Goal: Obtain resource: Download file/media

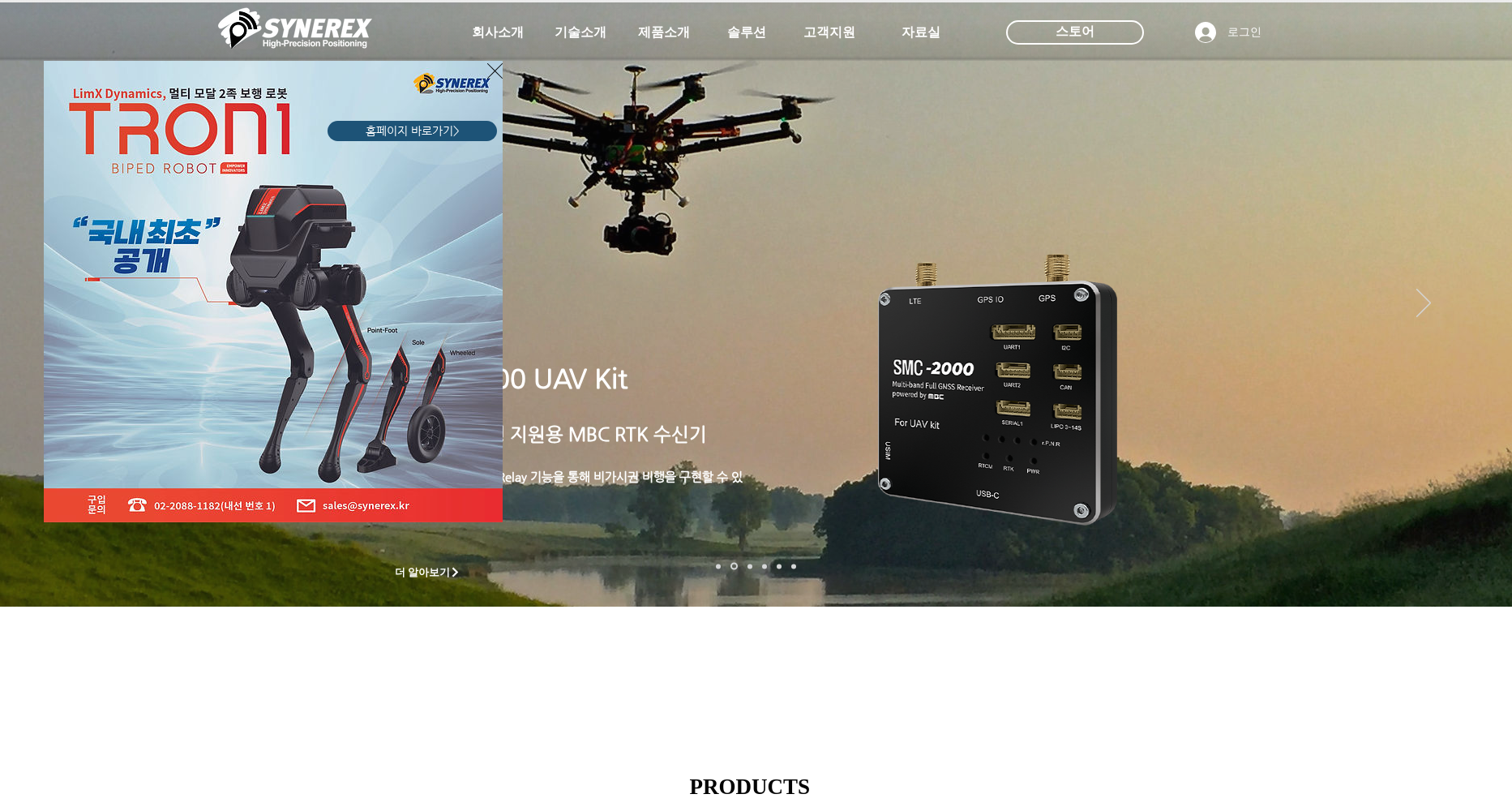
click at [1476, 341] on div "LimX Dinamics" at bounding box center [756, 403] width 1512 height 807
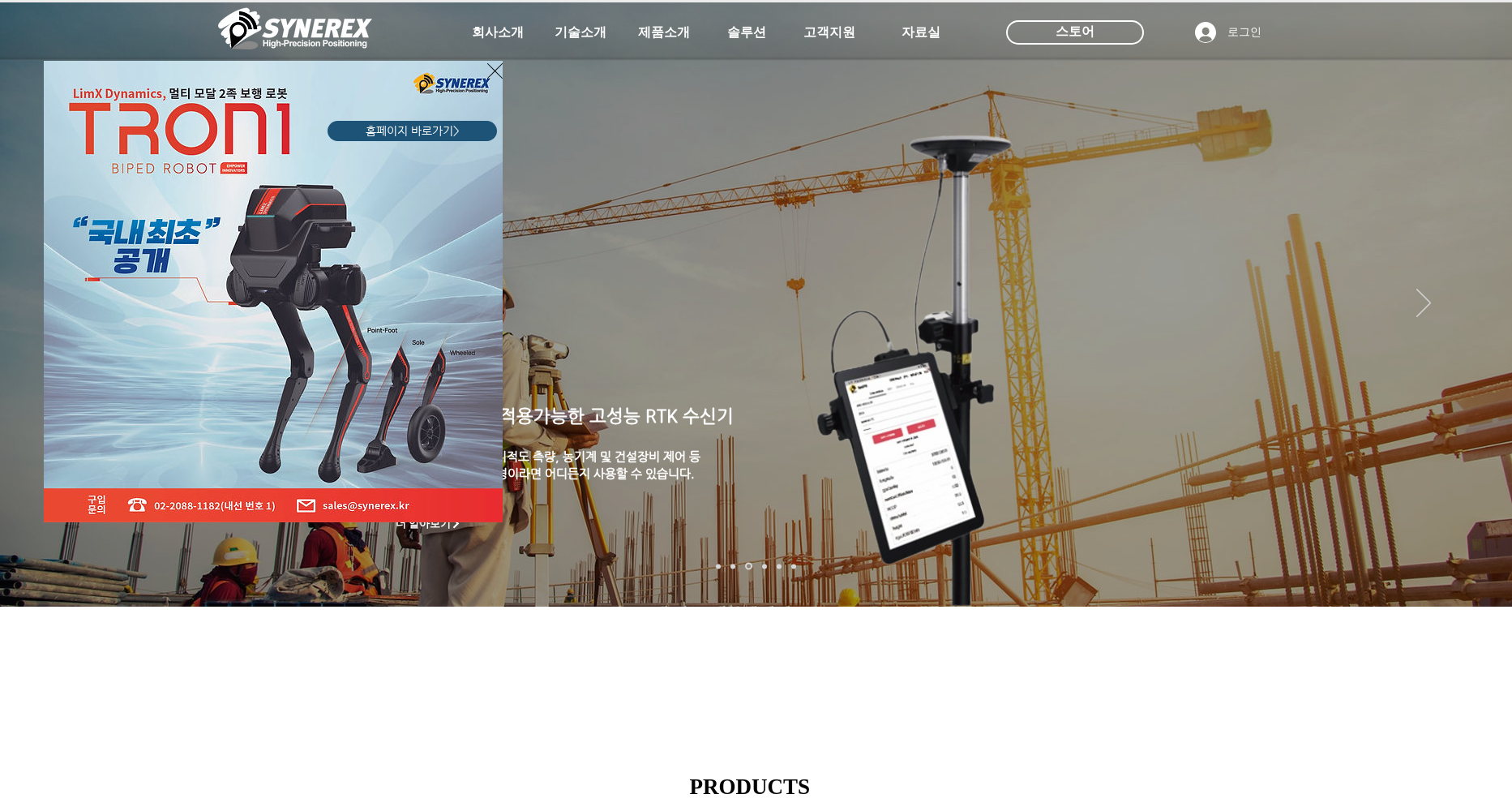
click at [1476, 341] on div "LimX Dinamics" at bounding box center [756, 403] width 1512 height 807
click at [1478, 338] on div "LimX Dinamics" at bounding box center [756, 403] width 1512 height 807
click at [499, 72] on icon "사이트로 돌아가기" at bounding box center [495, 71] width 16 height 20
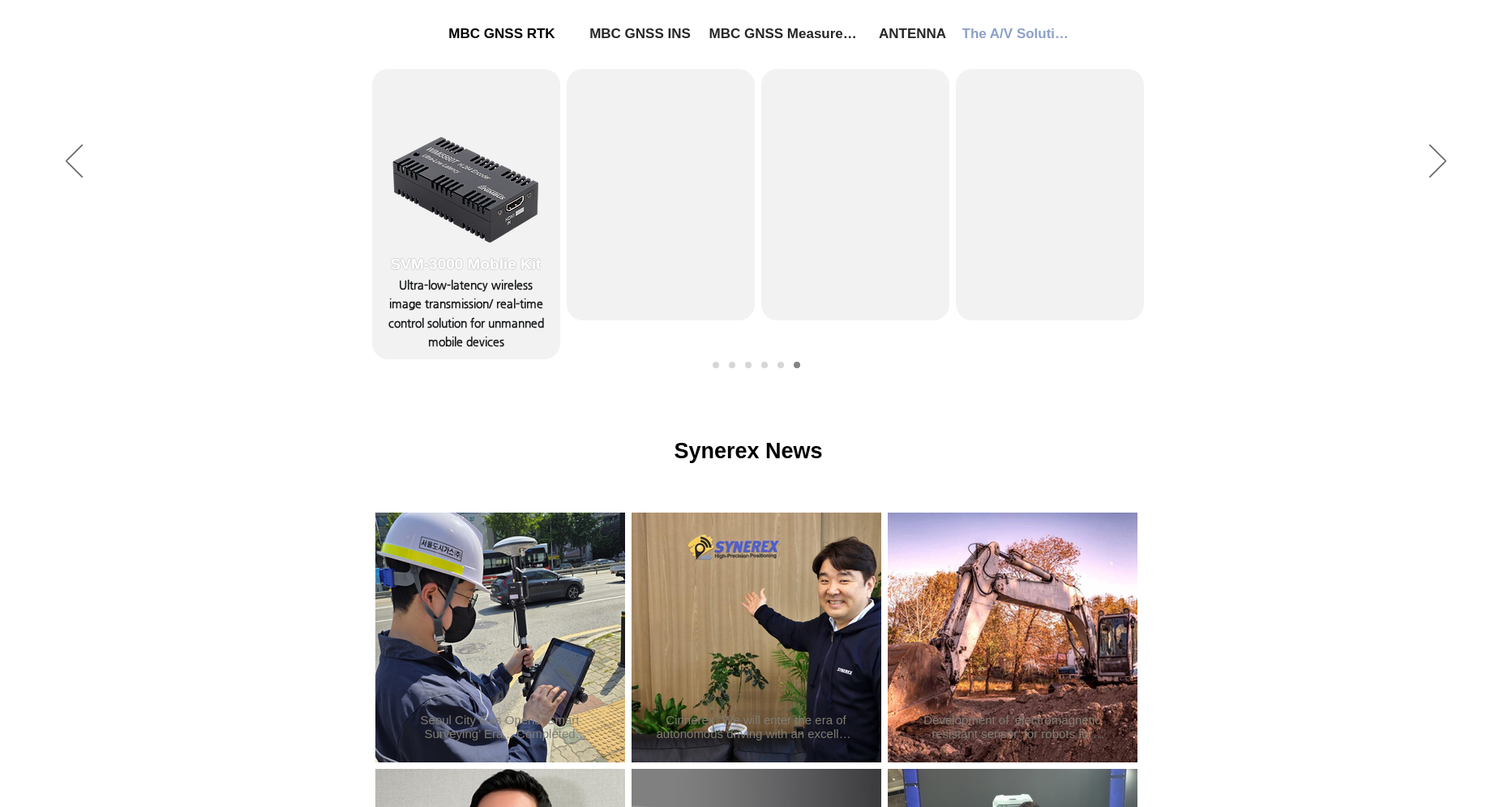
scroll to position [333, 0]
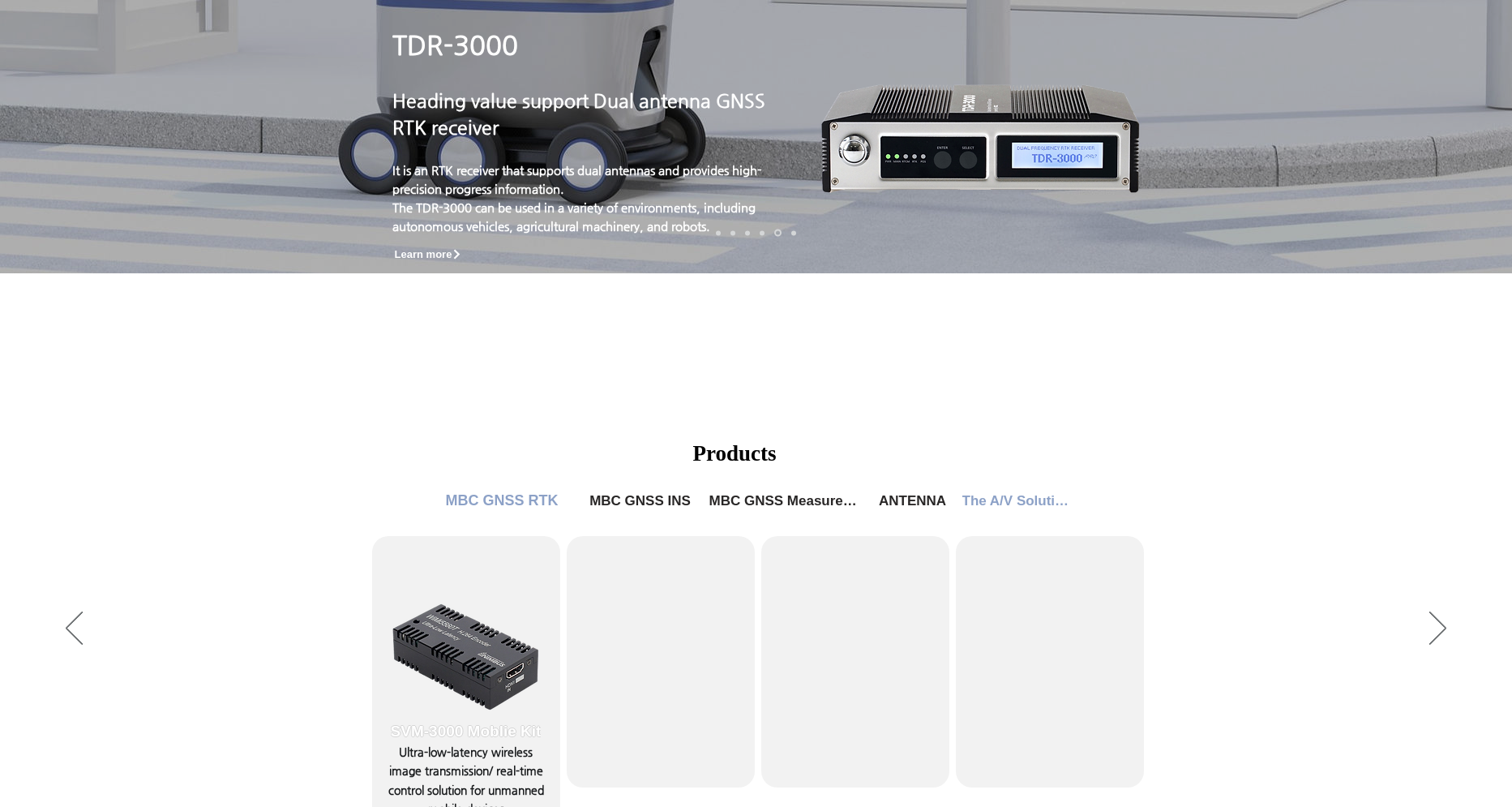
click at [510, 495] on span "MBC GNSS RTK" at bounding box center [502, 501] width 113 height 17
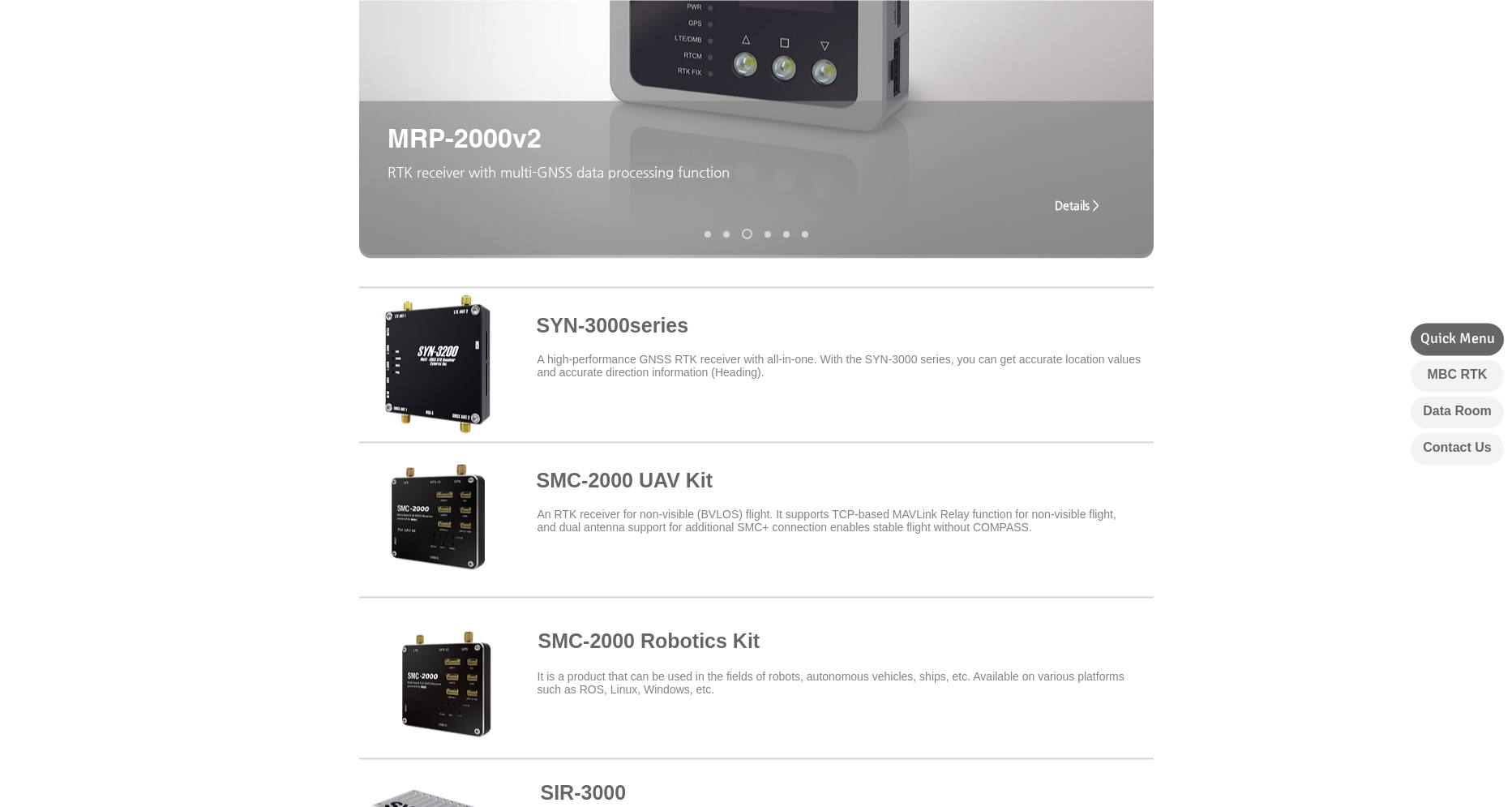
scroll to position [467, 0]
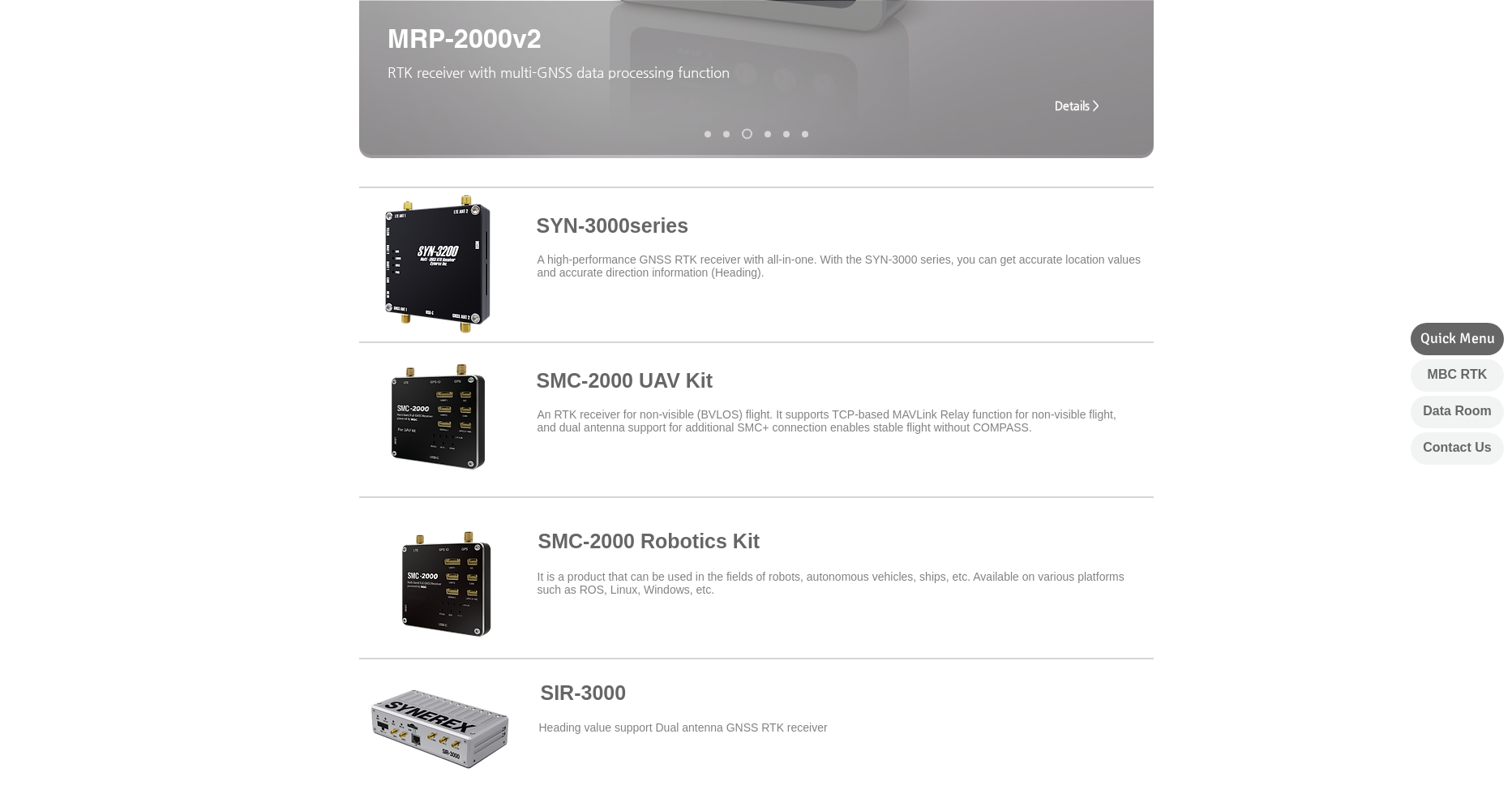
click at [621, 236] on span at bounding box center [756, 261] width 794 height 142
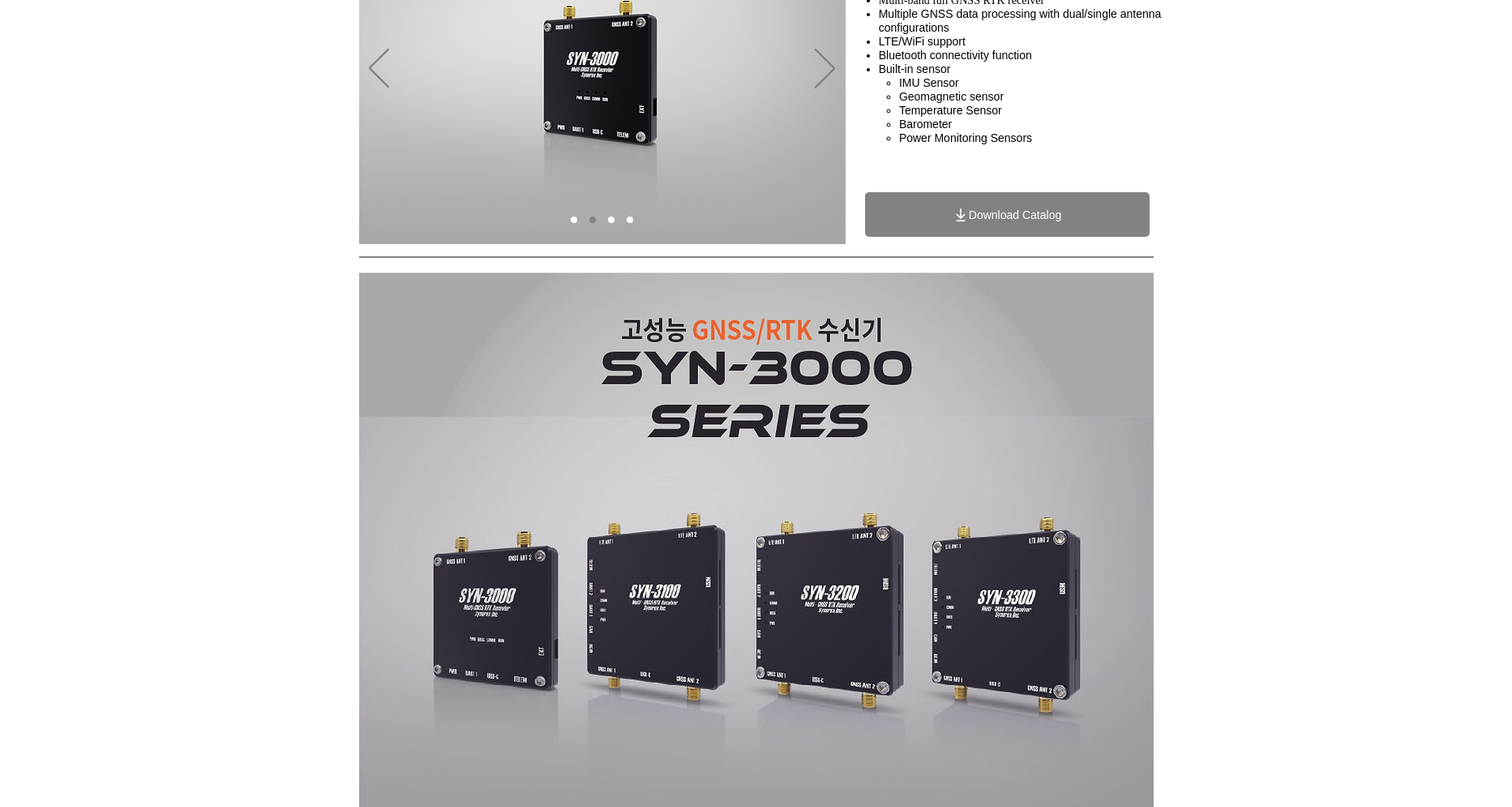
scroll to position [233, 0]
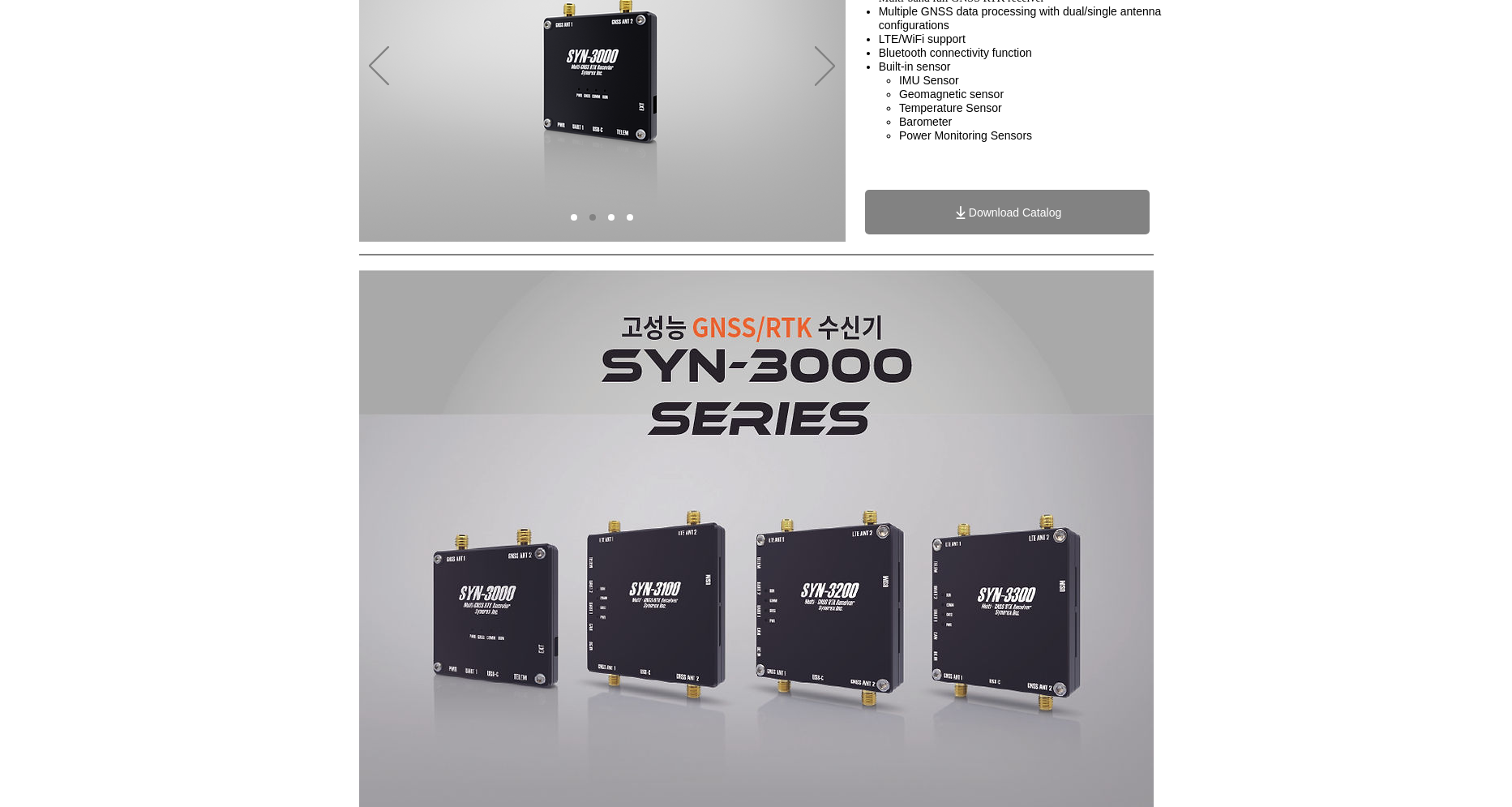
click at [956, 216] on icon "Download Catalog" at bounding box center [959, 210] width 9 height 11
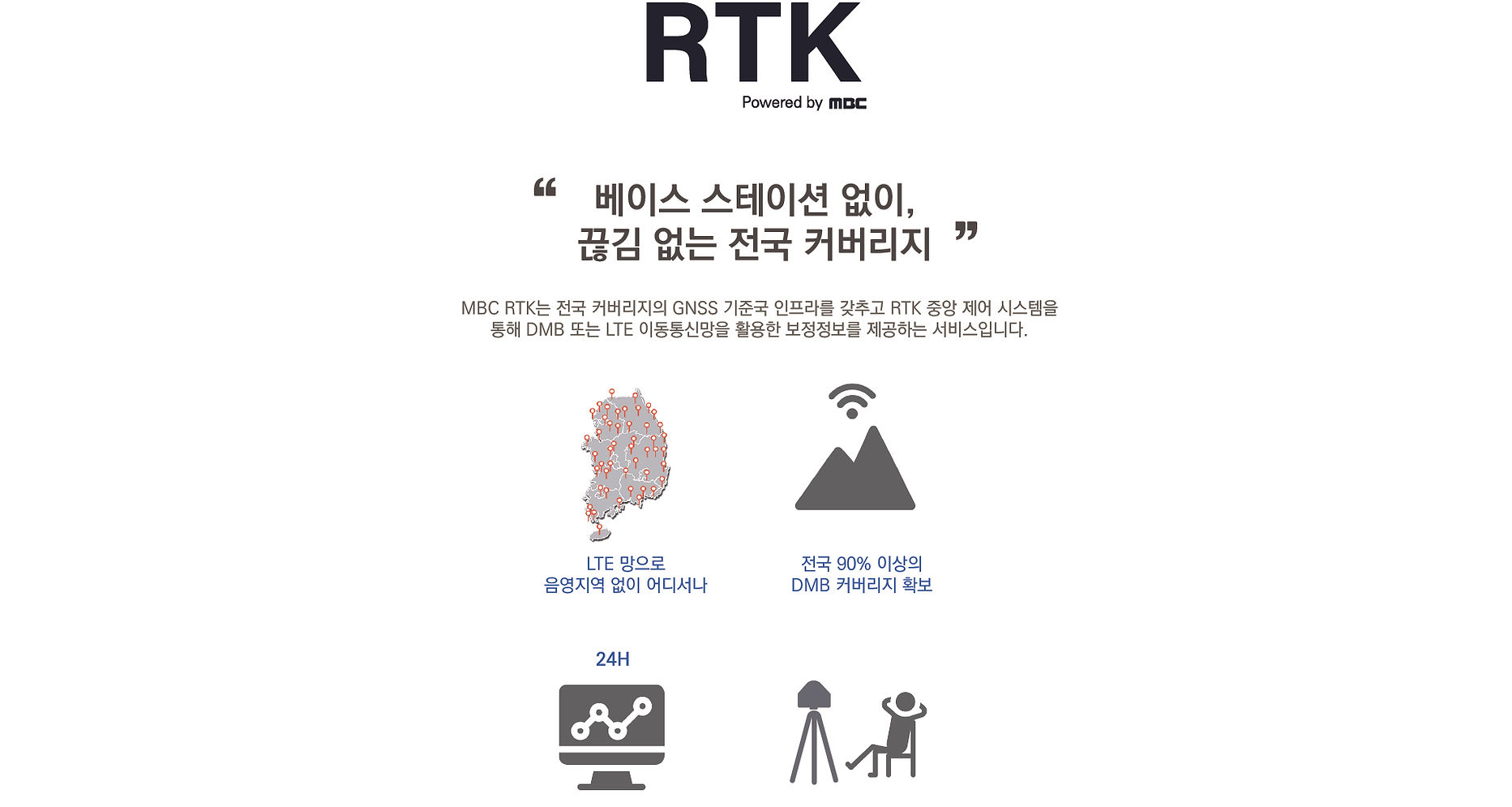
scroll to position [351, 0]
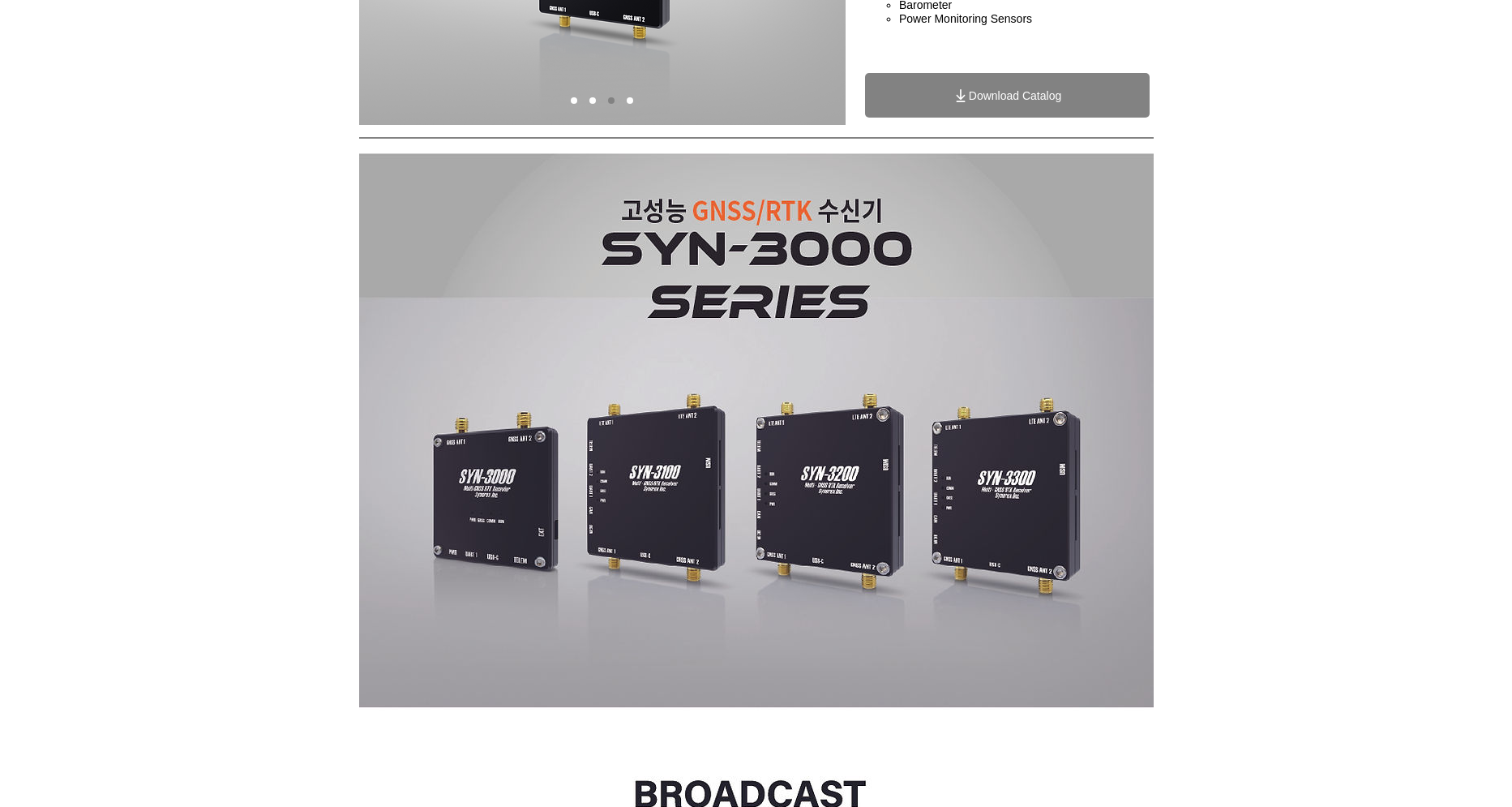
click at [1049, 118] on span "Download Catalog" at bounding box center [1007, 95] width 285 height 45
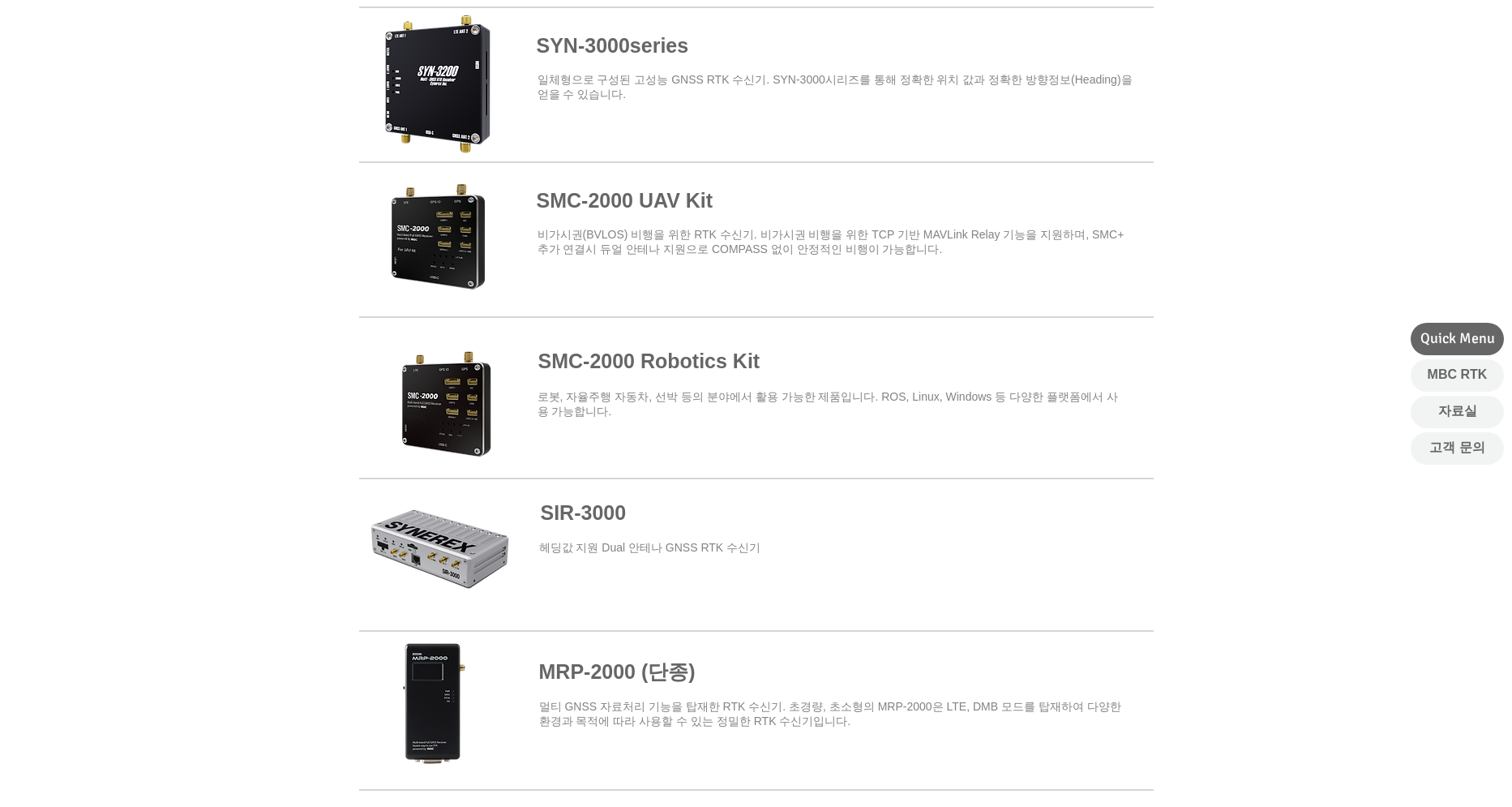
scroll to position [92, 0]
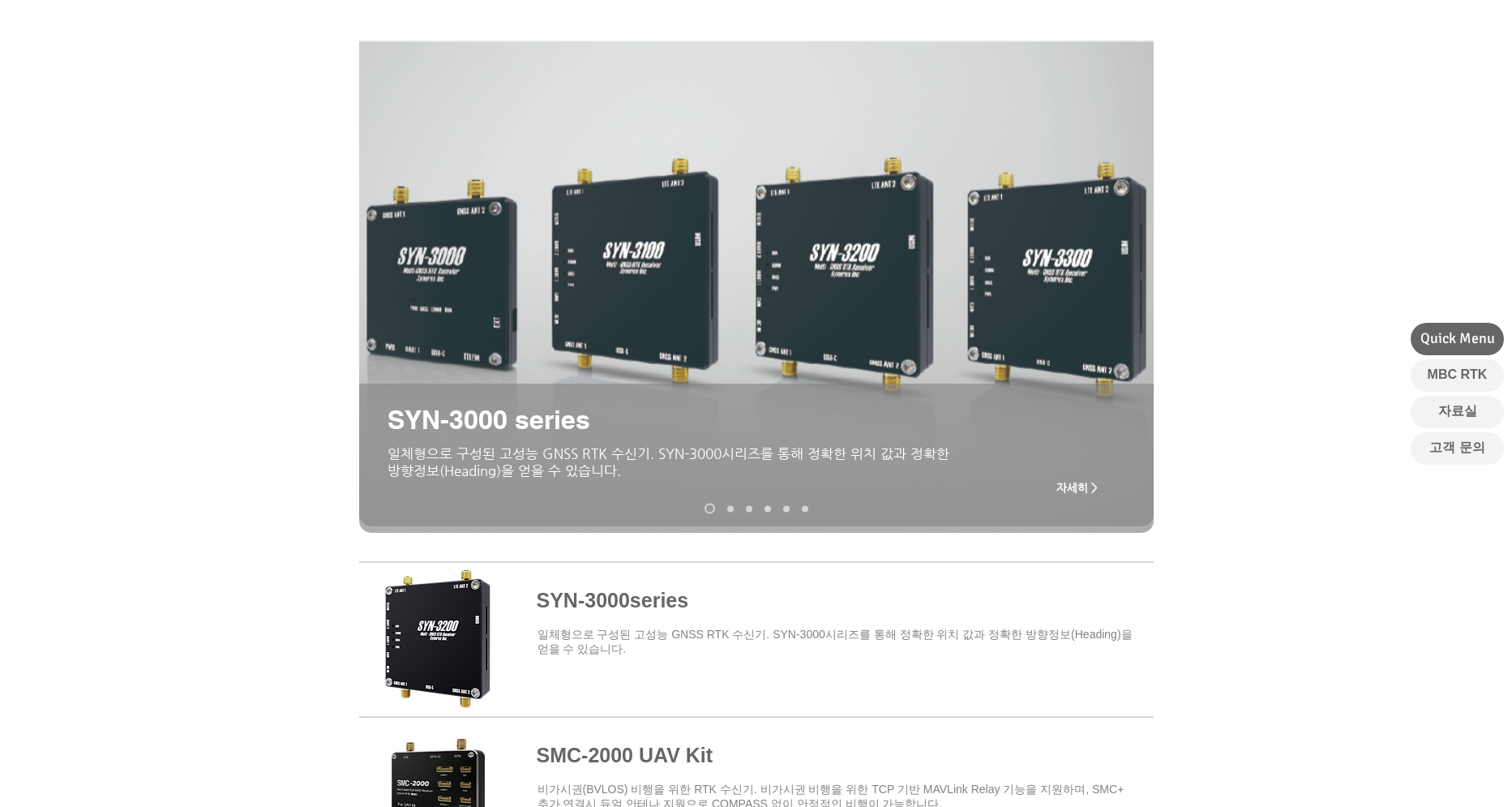
click at [597, 608] on span at bounding box center [756, 636] width 794 height 142
